Goal: Task Accomplishment & Management: Use online tool/utility

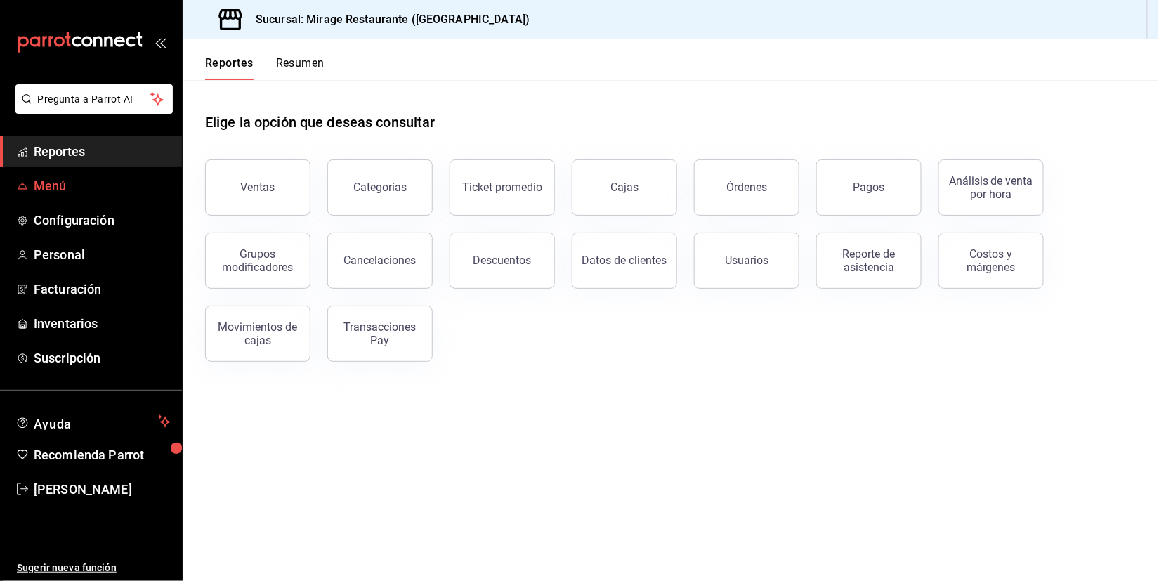
click at [82, 190] on span "Menú" at bounding box center [102, 185] width 137 height 19
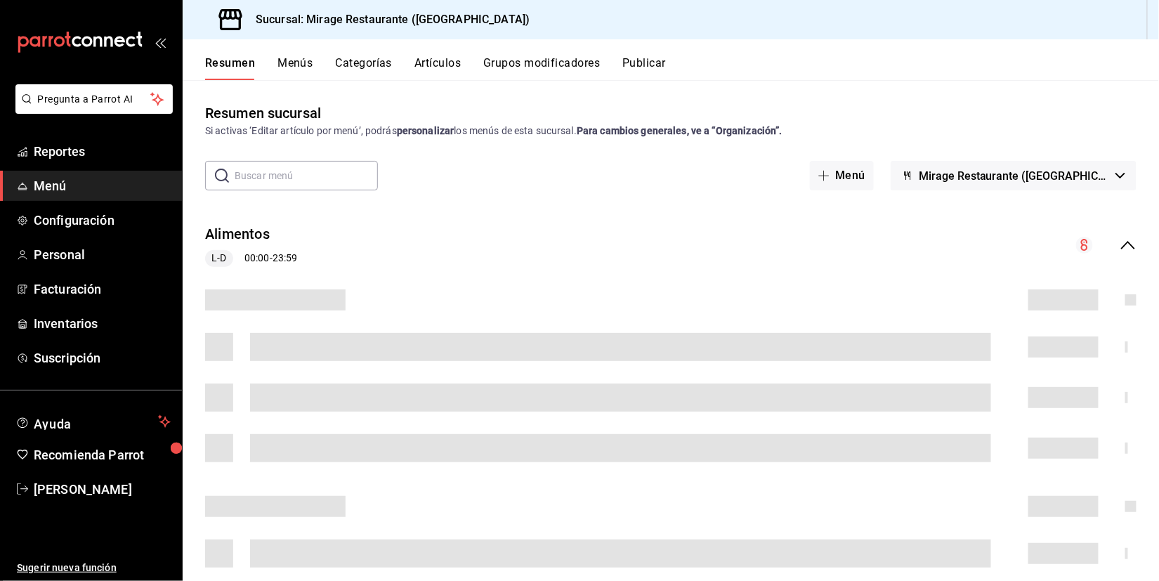
click at [455, 69] on button "Artículos" at bounding box center [437, 68] width 46 height 24
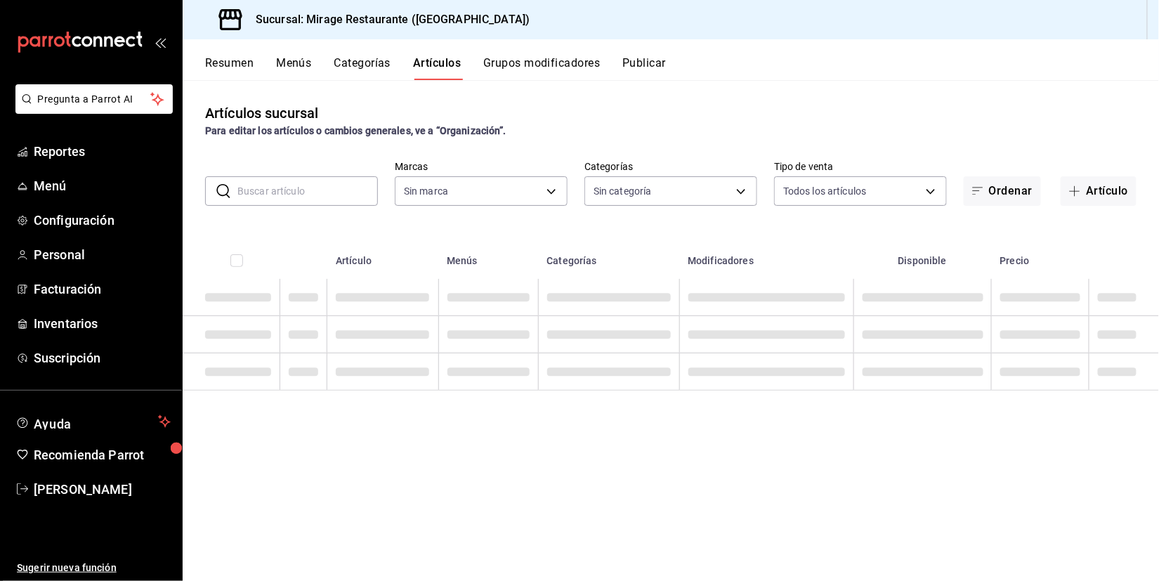
click at [338, 196] on input "text" at bounding box center [307, 191] width 140 height 28
type input "fd44f9d9-2552-44ba-a783-b01c8222cad6"
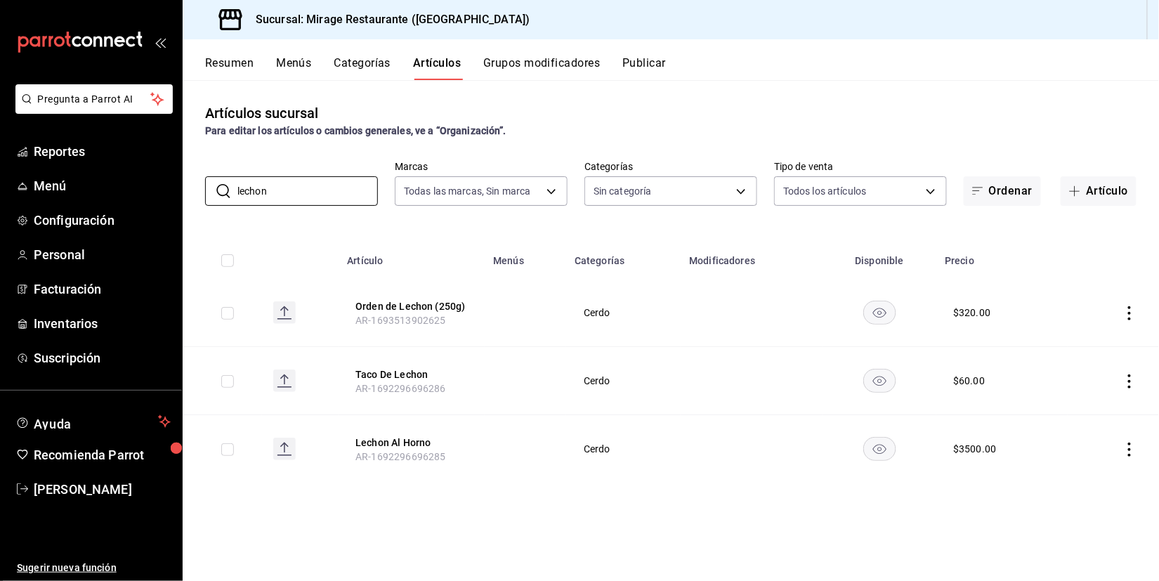
type input "lechon"
click at [1130, 378] on icon "actions" at bounding box center [1129, 381] width 3 height 14
click at [1085, 412] on span "Editar" at bounding box center [1088, 410] width 37 height 15
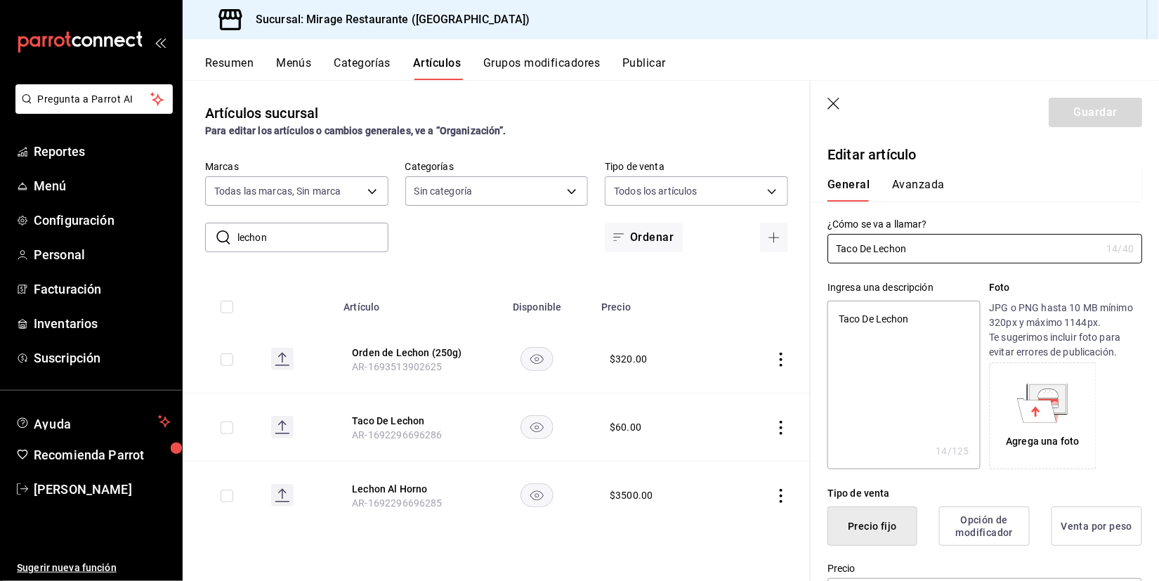
type textarea "x"
type input "$60.00"
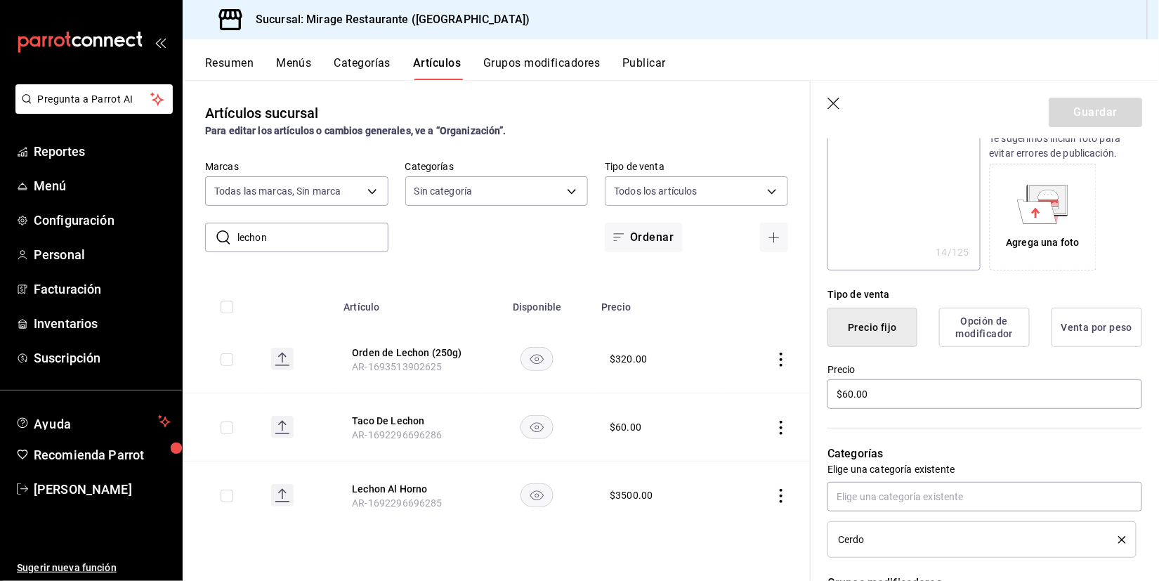
scroll to position [204, 0]
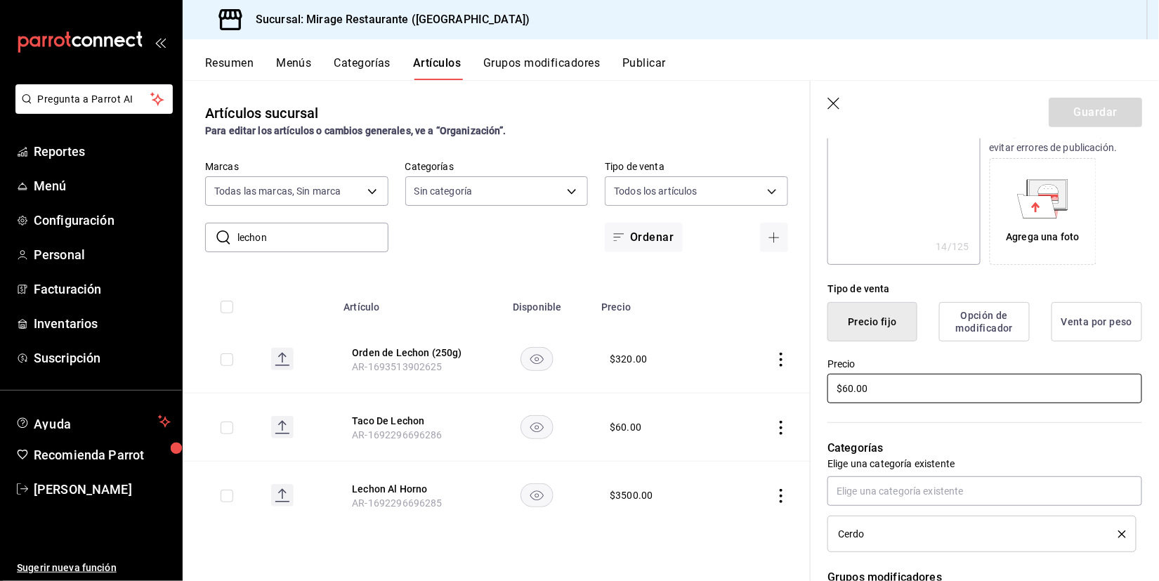
click at [906, 383] on input "$60.00" at bounding box center [985, 389] width 315 height 30
type textarea "x"
type input "$6.00"
type textarea "x"
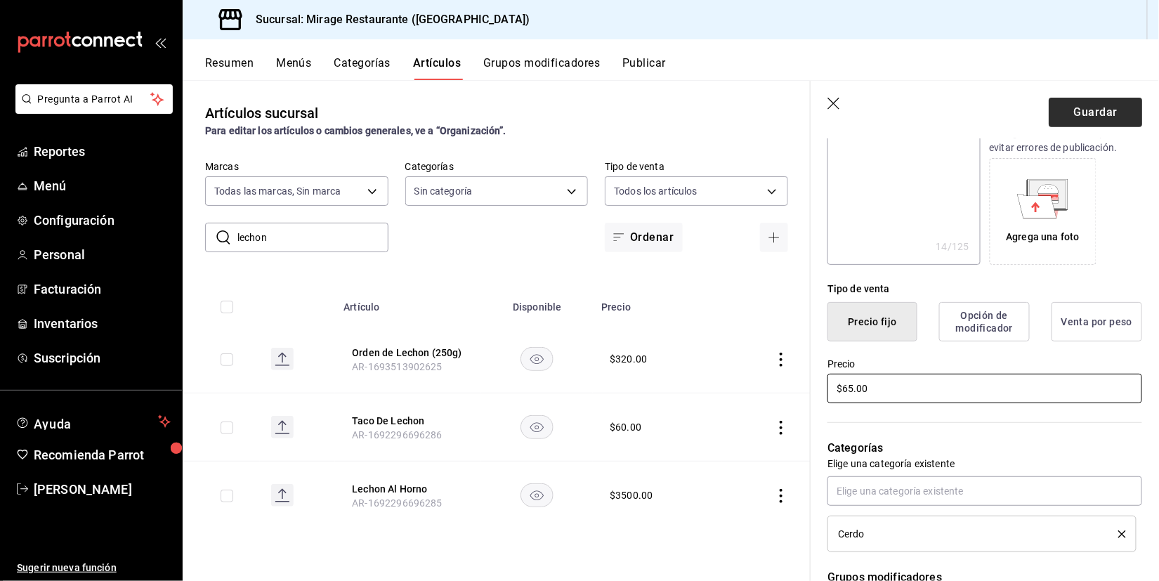
type input "$65.00"
click at [1083, 114] on button "Guardar" at bounding box center [1095, 113] width 93 height 30
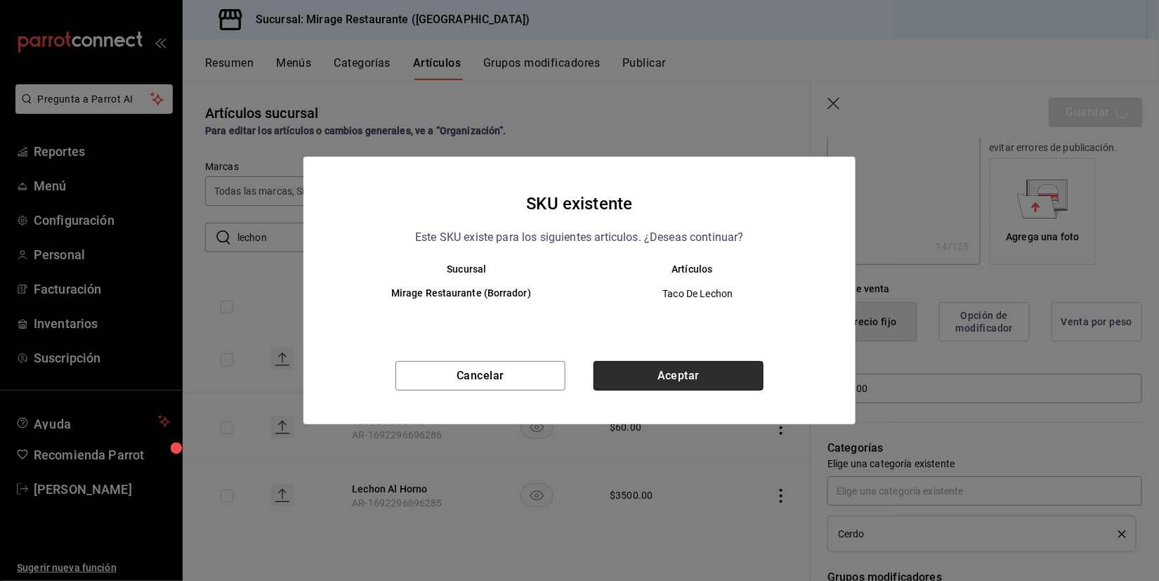
click at [703, 372] on button "Aceptar" at bounding box center [679, 376] width 170 height 30
type textarea "x"
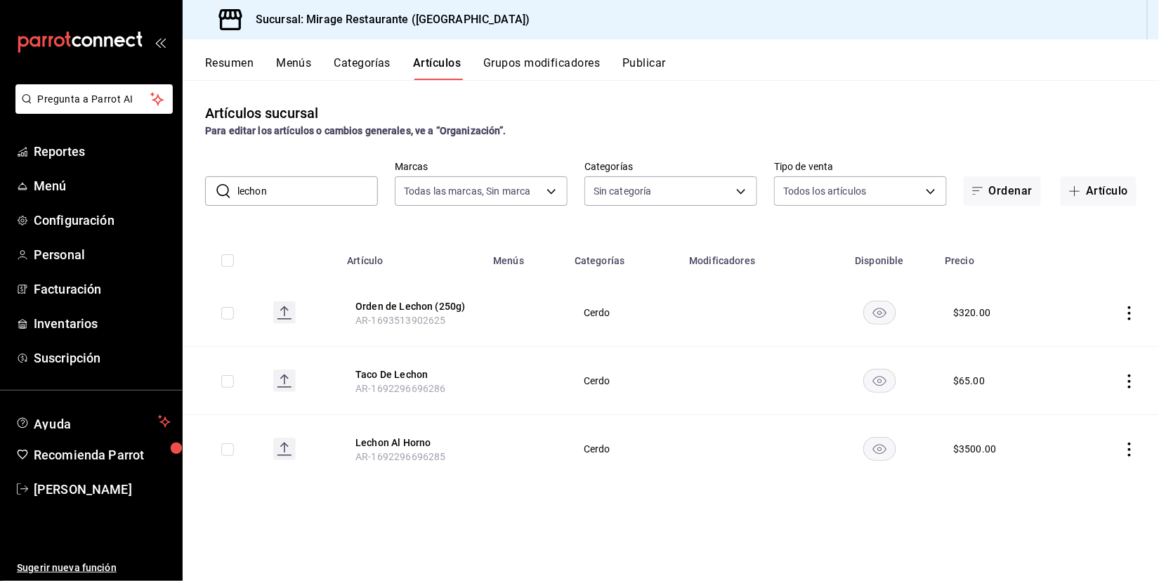
click at [1123, 443] on icon "actions" at bounding box center [1130, 450] width 14 height 14
click at [1092, 472] on span "Editar" at bounding box center [1088, 479] width 37 height 15
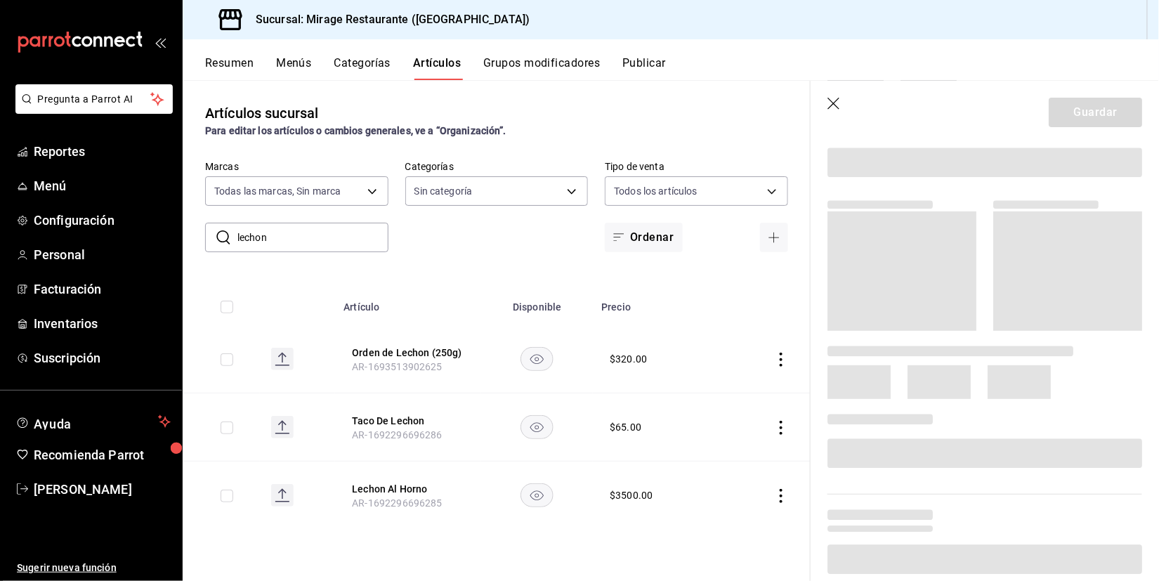
scroll to position [185, 0]
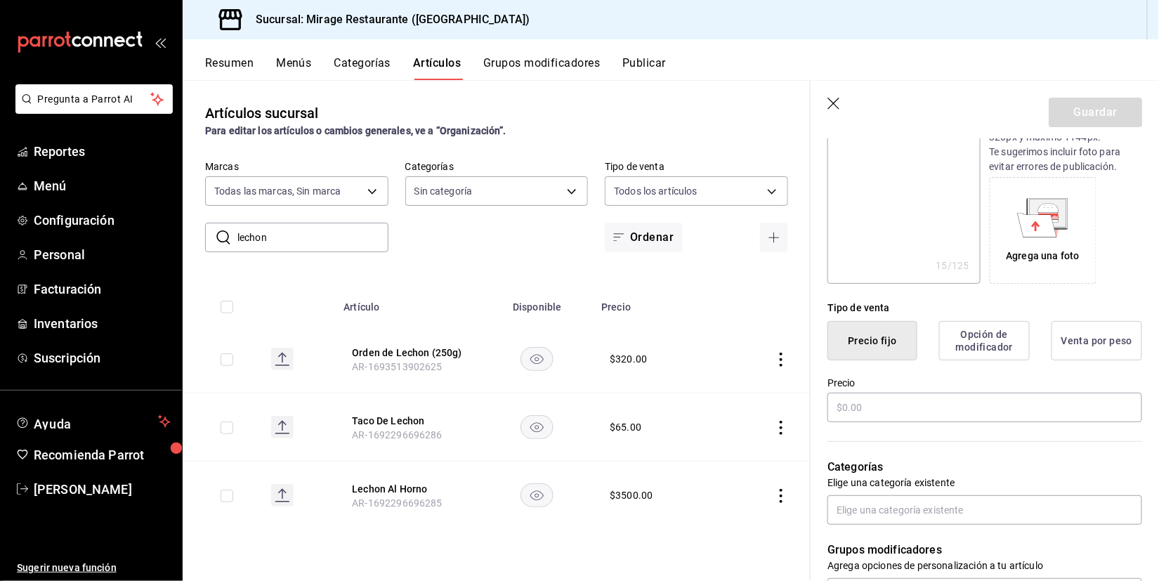
type textarea "x"
type input "$3500.00"
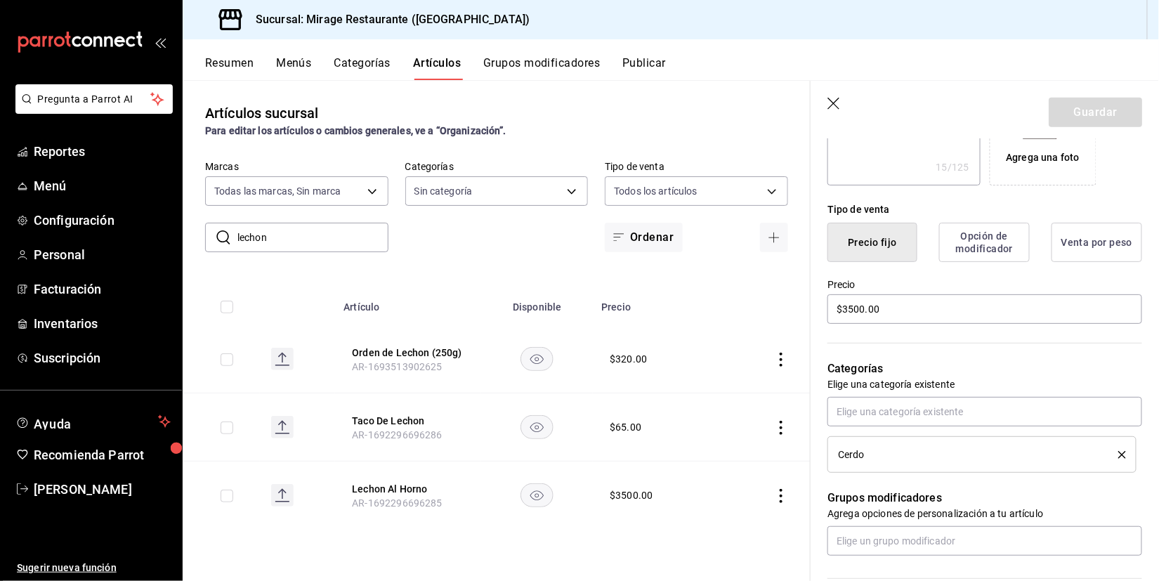
scroll to position [306, 0]
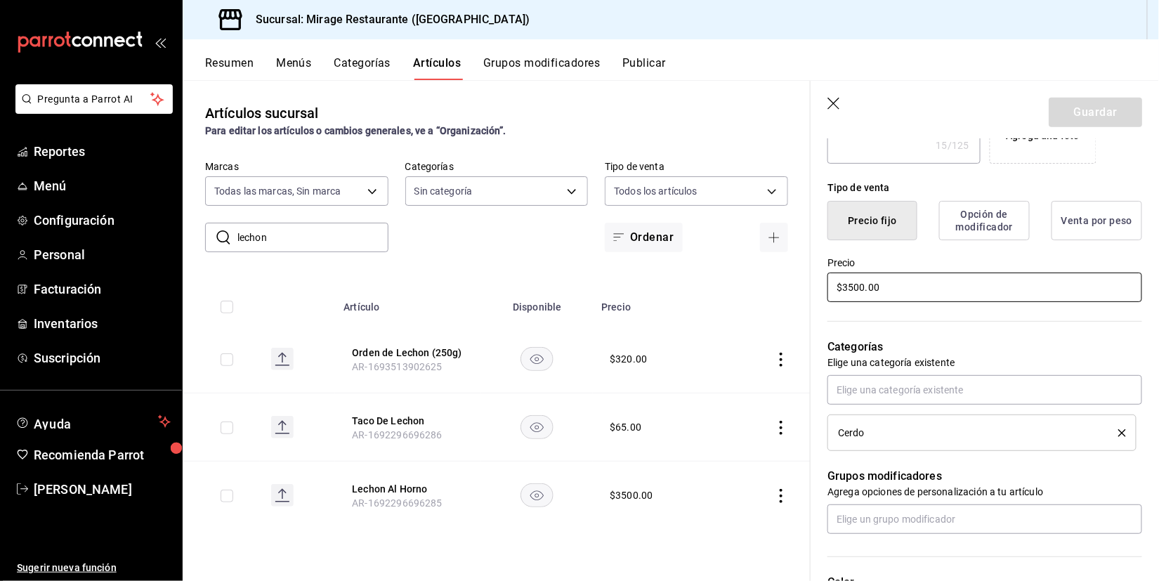
click at [851, 282] on input "$3500.00" at bounding box center [985, 288] width 315 height 30
type textarea "x"
type input "$300.00"
type textarea "x"
type input "$3800.00"
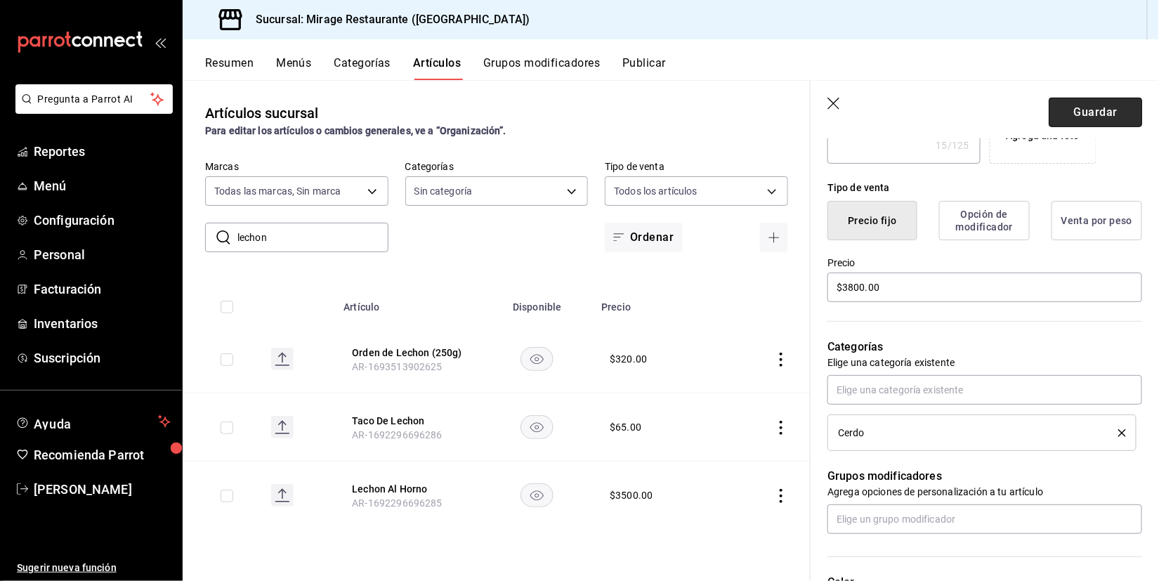
click at [1102, 111] on button "Guardar" at bounding box center [1095, 113] width 93 height 30
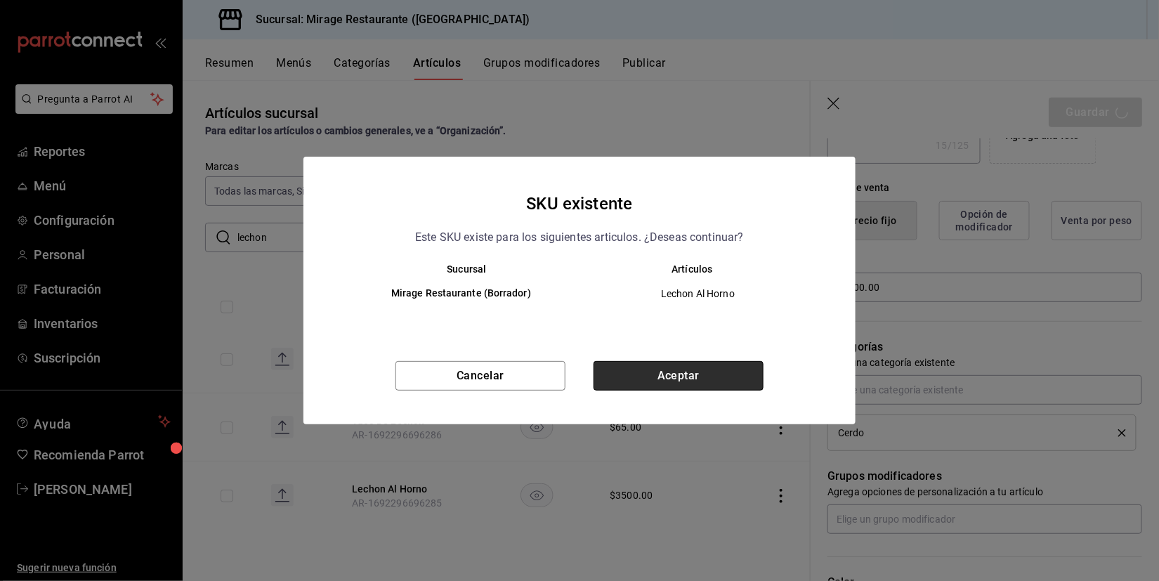
click at [716, 381] on button "Aceptar" at bounding box center [679, 376] width 170 height 30
type textarea "x"
